Goal: Navigation & Orientation: Go to known website

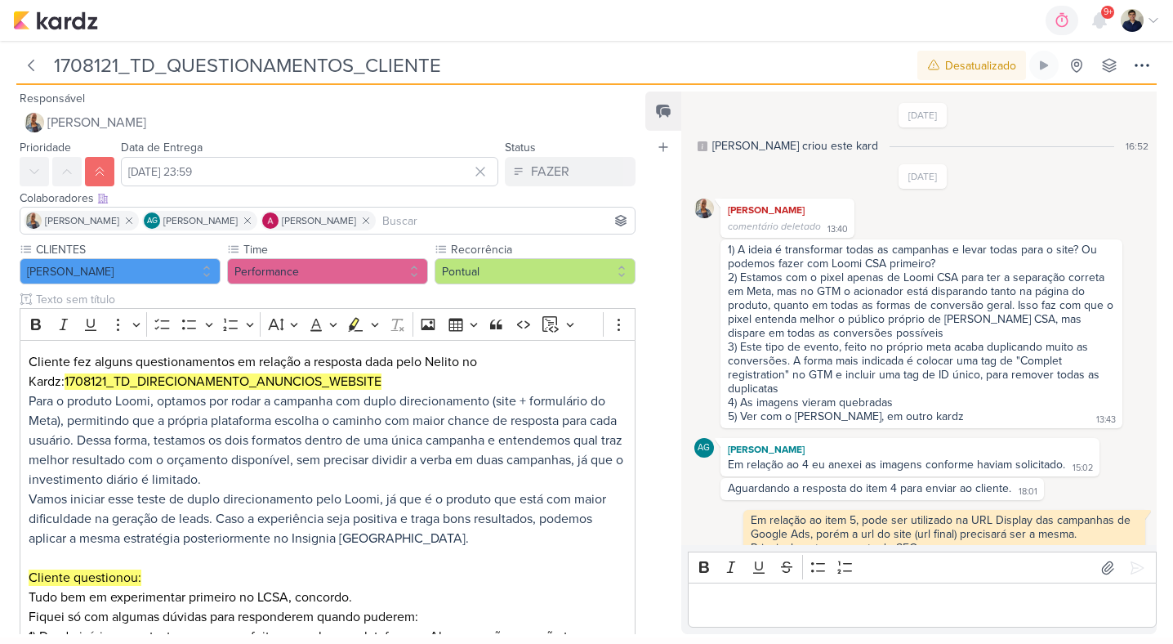
scroll to position [443, 0]
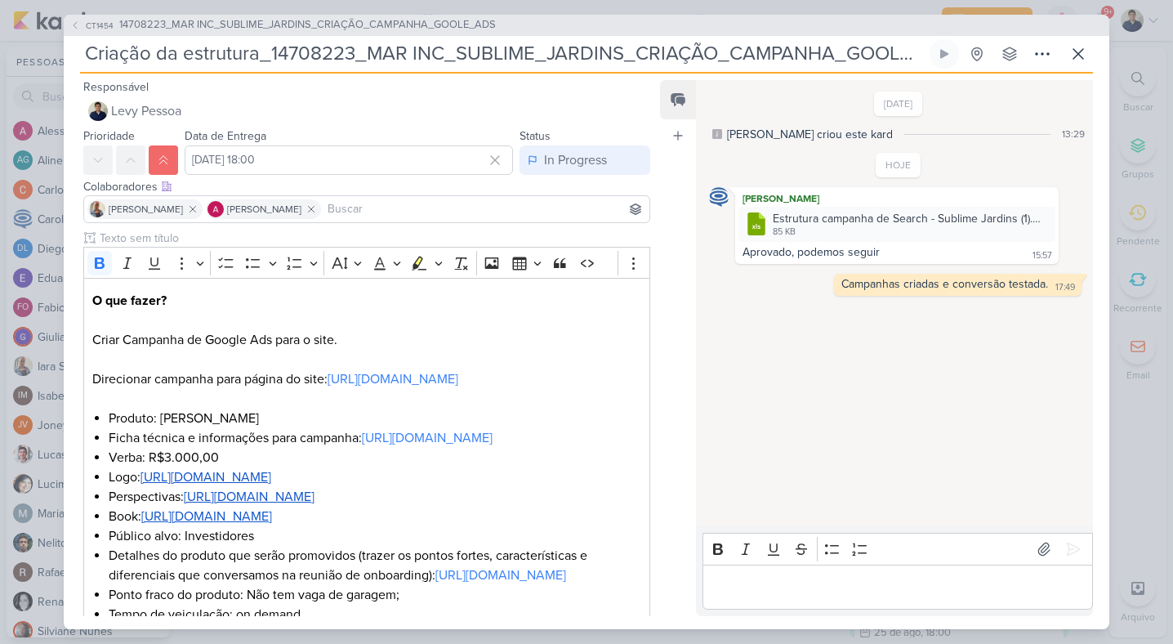
scroll to position [261, 0]
click at [1074, 56] on icon at bounding box center [1078, 54] width 10 height 10
